Goal: Navigation & Orientation: Understand site structure

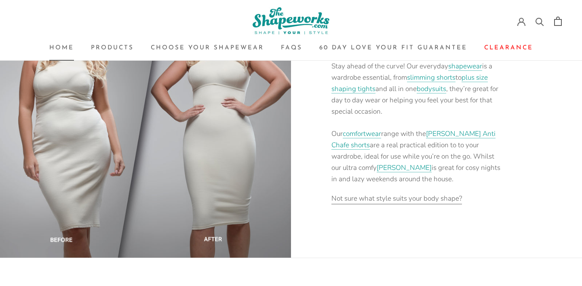
scroll to position [1134, 0]
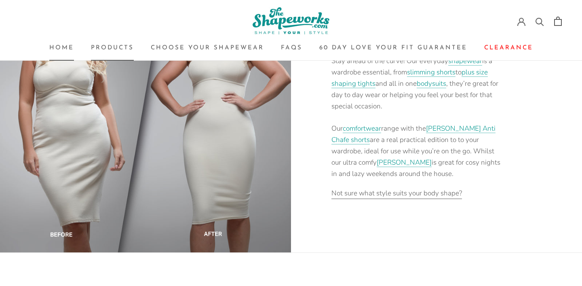
click at [119, 48] on link "Products Products" at bounding box center [112, 48] width 43 height 6
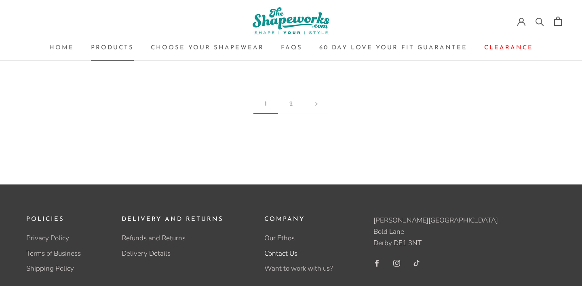
scroll to position [1451, 0]
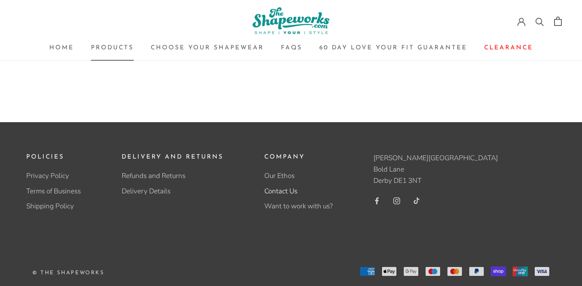
click at [282, 186] on link "Contact Us" at bounding box center [298, 191] width 68 height 11
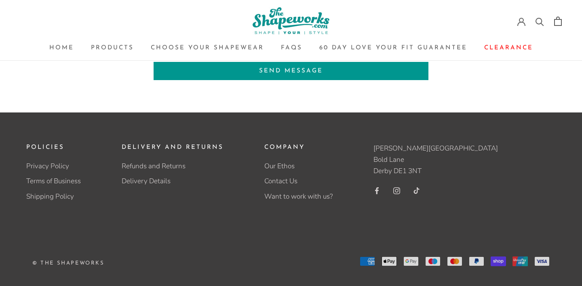
scroll to position [258, 0]
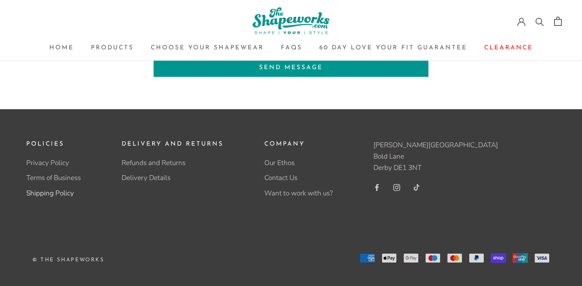
click at [43, 190] on link "Shipping Policy" at bounding box center [53, 193] width 55 height 11
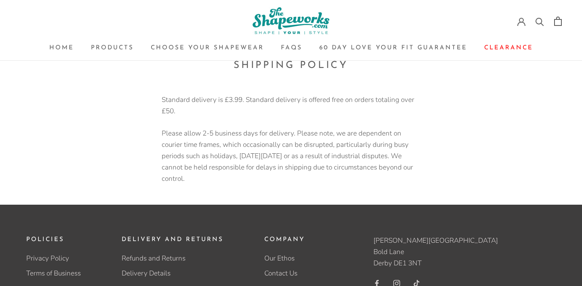
scroll to position [66, 0]
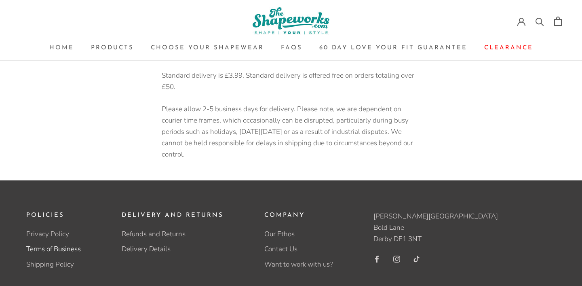
click at [57, 244] on link "Terms of Business" at bounding box center [53, 249] width 55 height 11
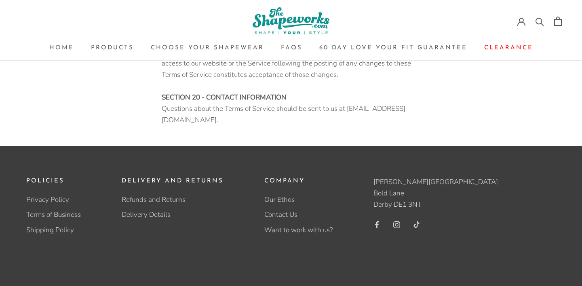
scroll to position [3266, 0]
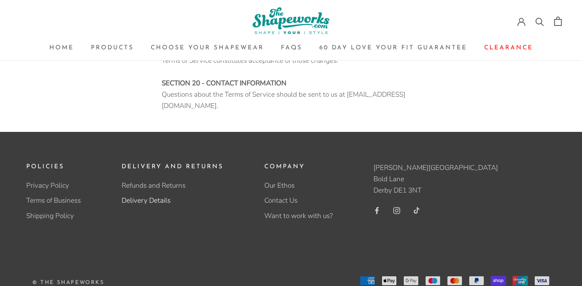
click at [143, 195] on link "Delivery Details" at bounding box center [173, 200] width 102 height 11
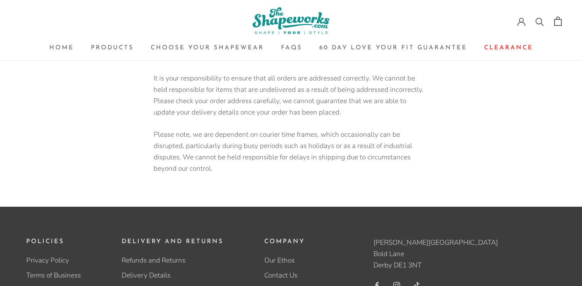
scroll to position [296, 0]
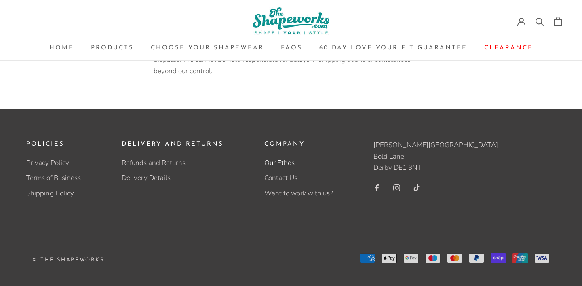
click at [282, 164] on link "Our Ethos" at bounding box center [298, 163] width 68 height 11
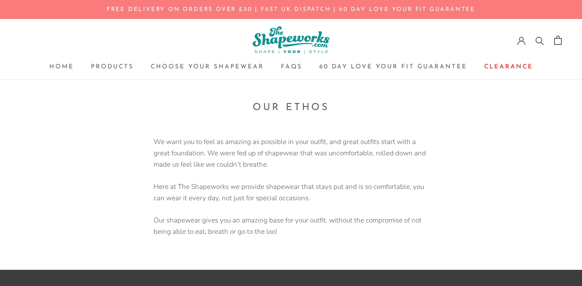
click at [305, 40] on img at bounding box center [291, 39] width 77 height 27
